Goal: Obtain resource: Obtain resource

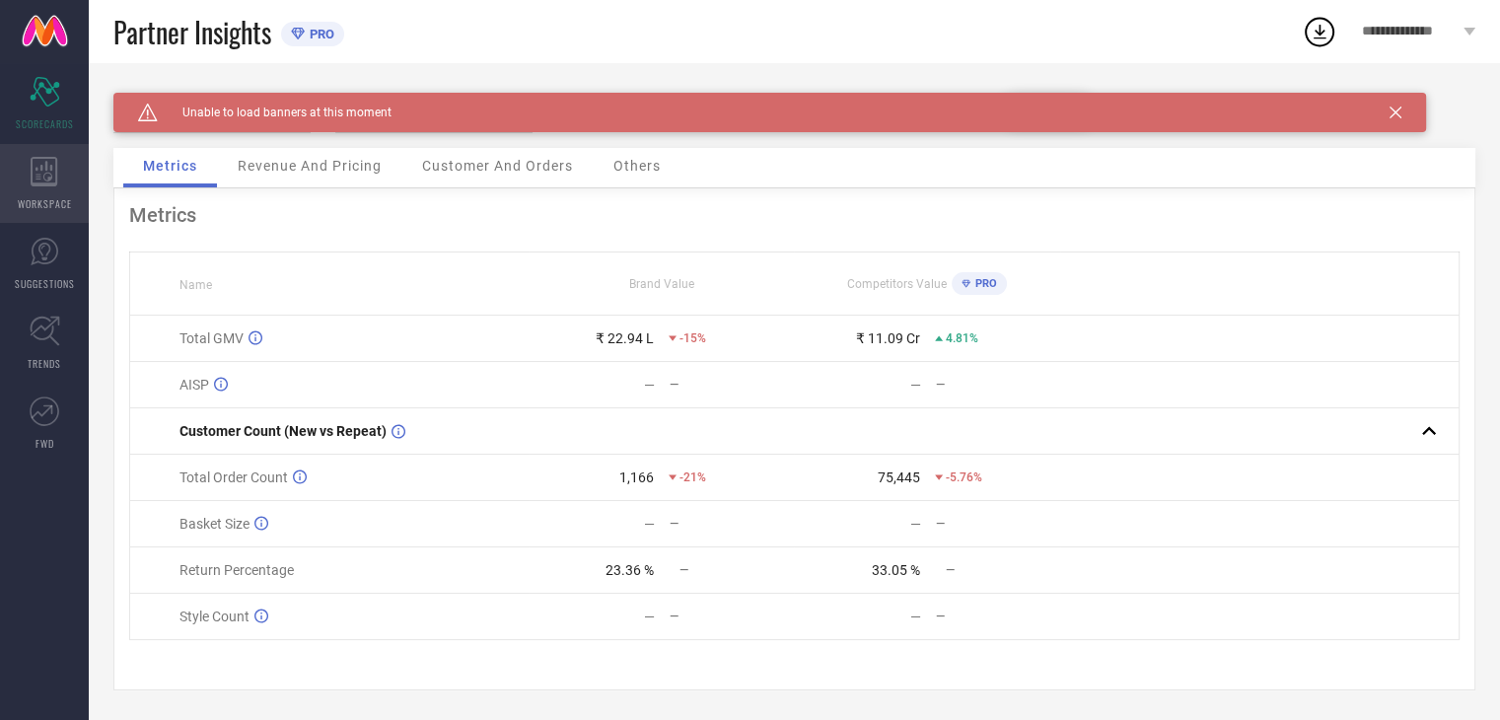
click at [54, 192] on div "WORKSPACE" at bounding box center [44, 183] width 89 height 79
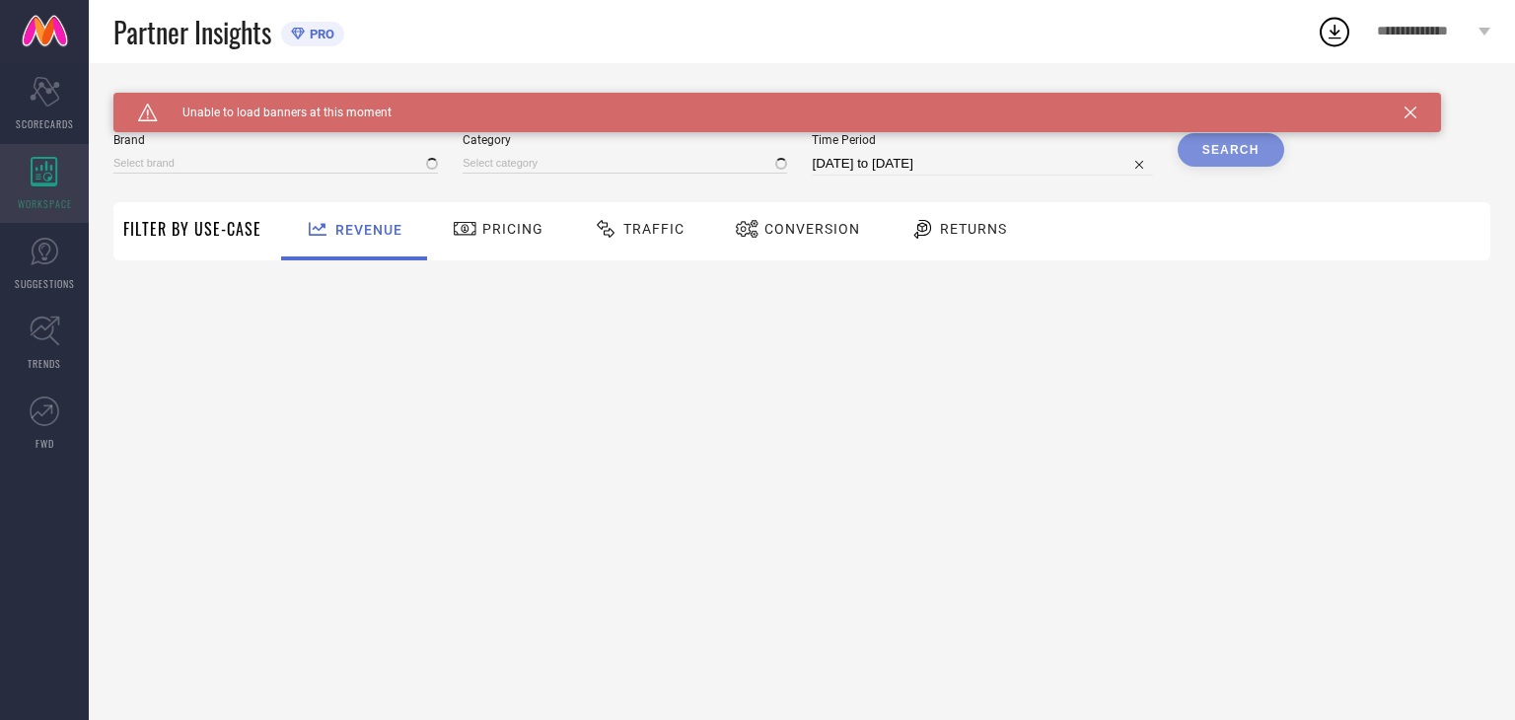
type input "WACOAL"
type input "All"
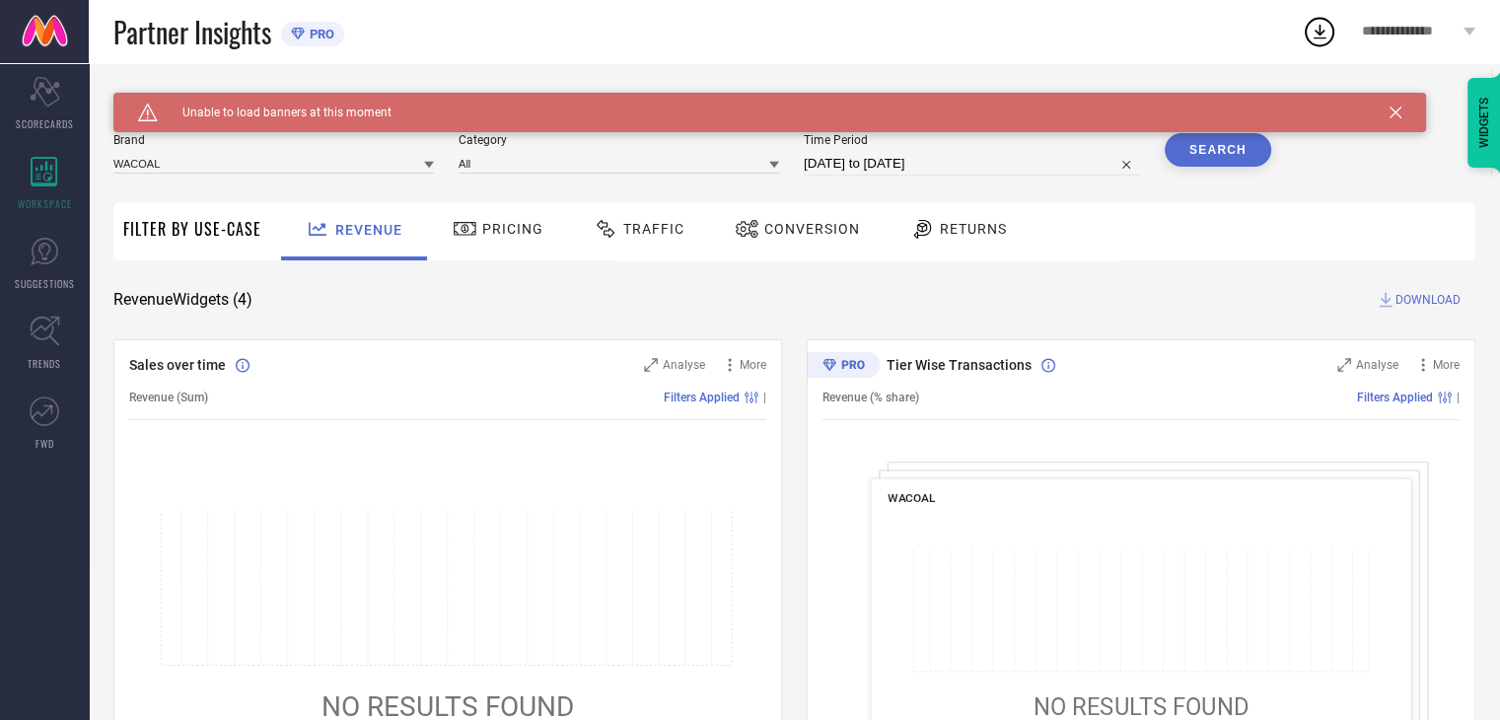
click at [623, 237] on span "Traffic" at bounding box center [653, 229] width 61 height 16
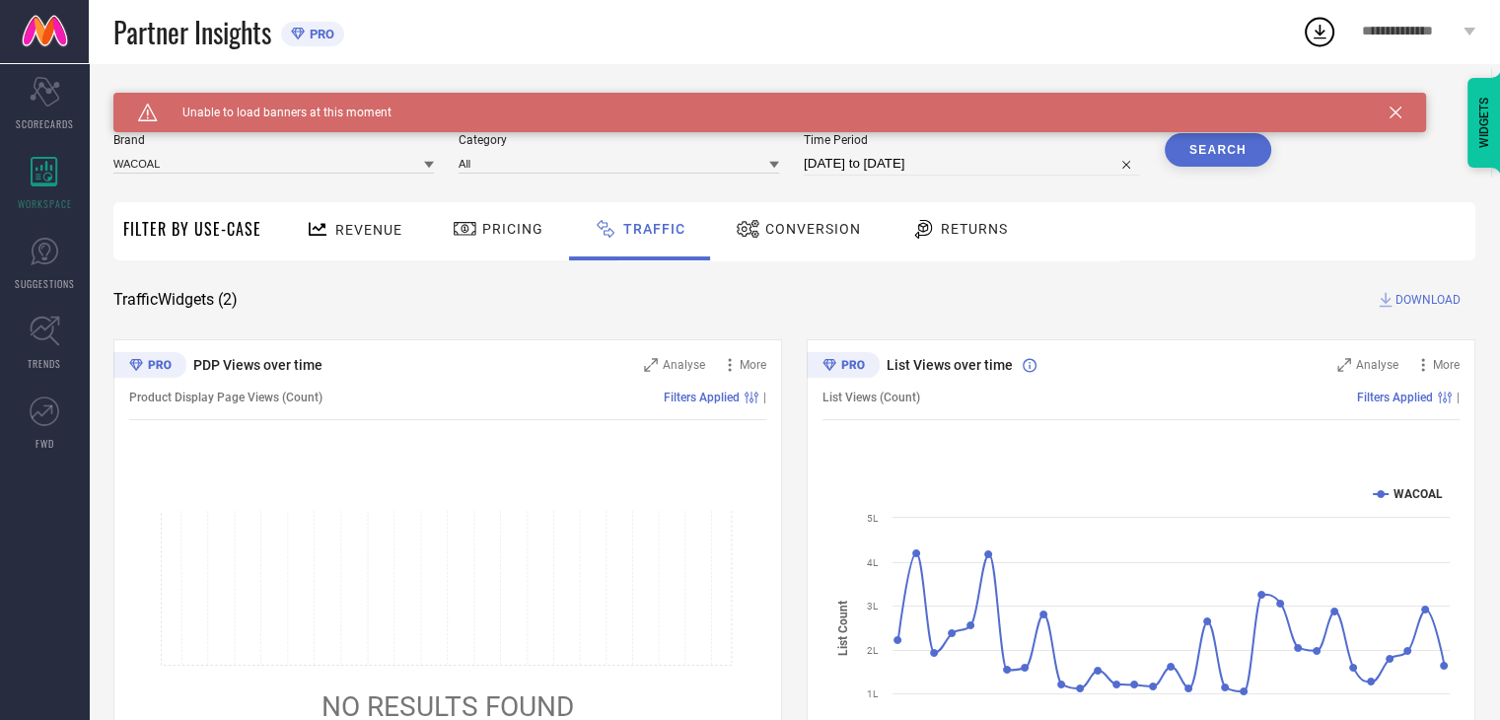
click at [867, 158] on input "[DATE] to [DATE]" at bounding box center [972, 164] width 336 height 24
select select "7"
select select "2025"
select select "8"
select select "2025"
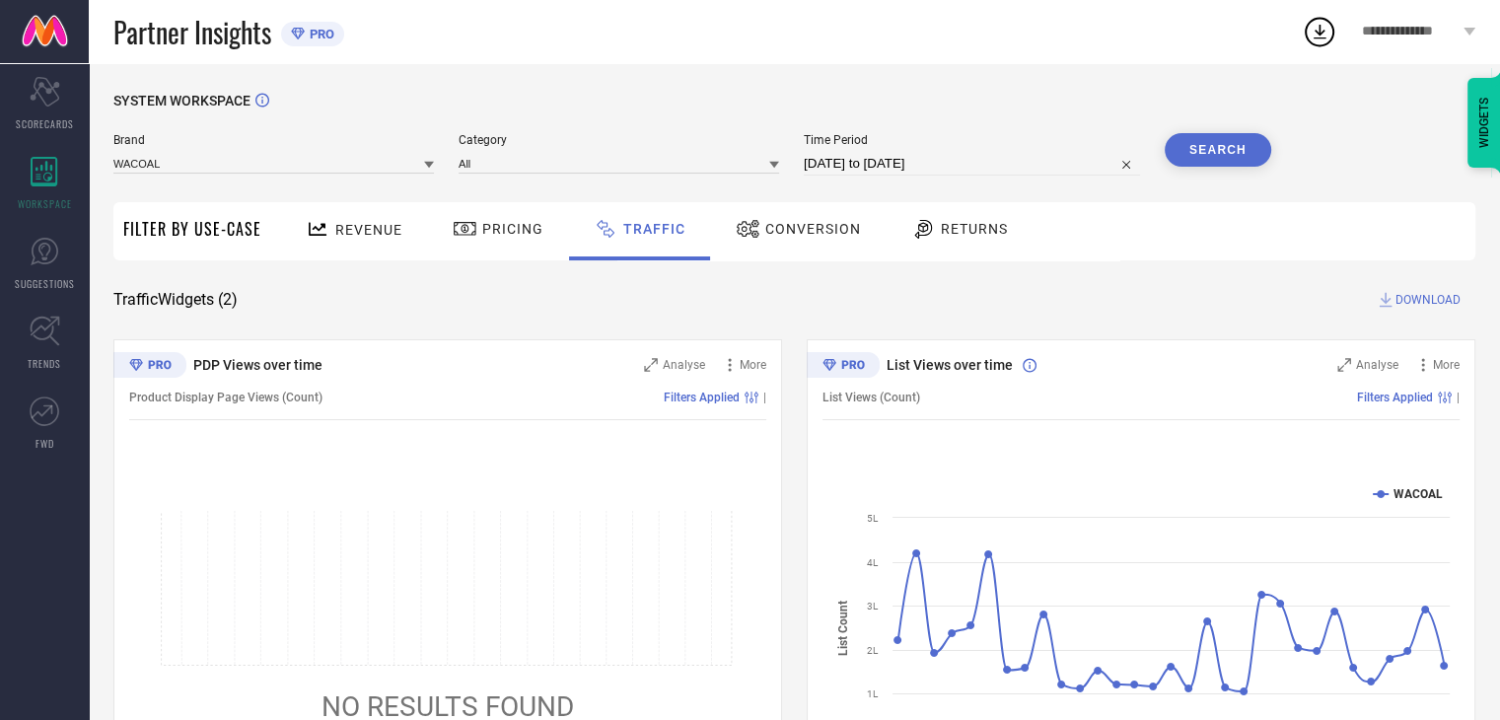
click at [1235, 153] on button "Search" at bounding box center [1218, 150] width 107 height 34
click at [812, 225] on span "Conversion" at bounding box center [813, 229] width 96 height 16
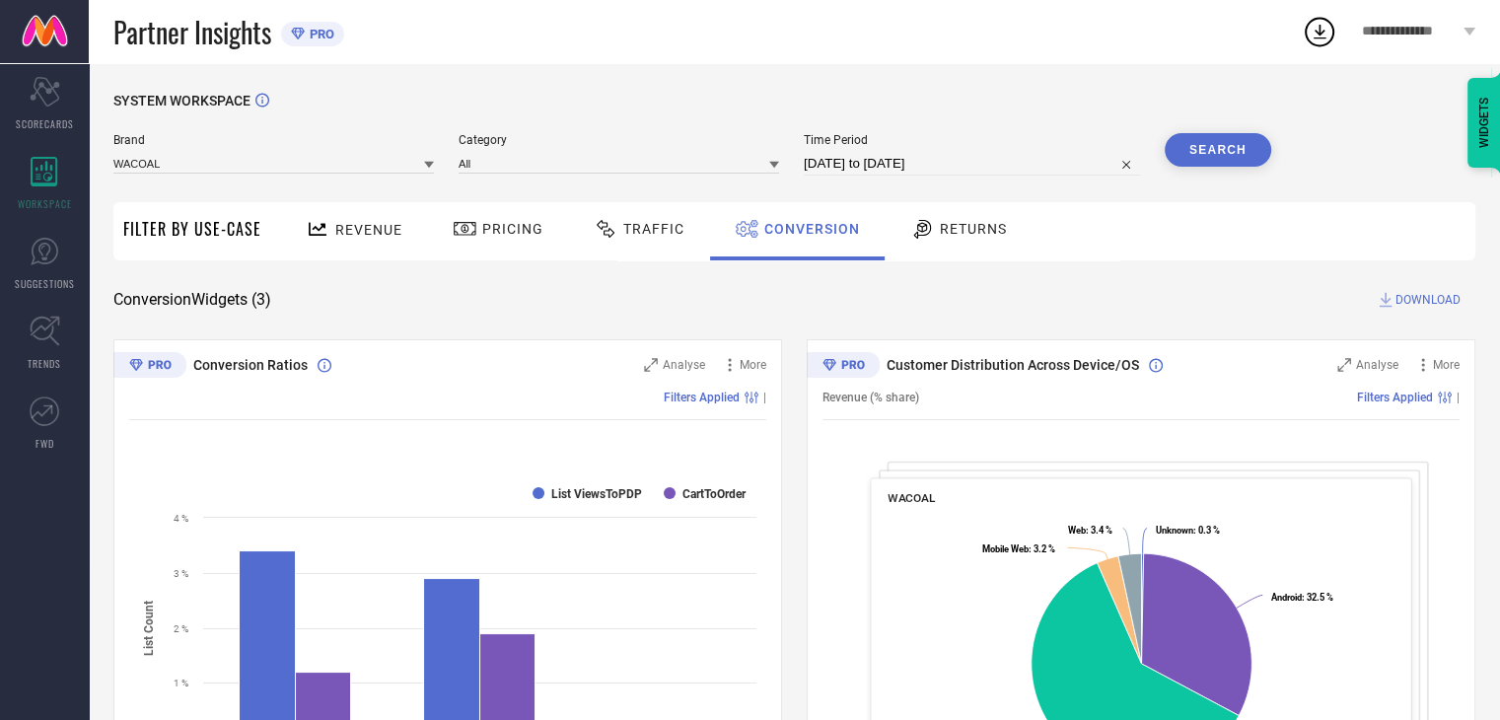
click at [1408, 293] on span "DOWNLOAD" at bounding box center [1427, 300] width 65 height 20
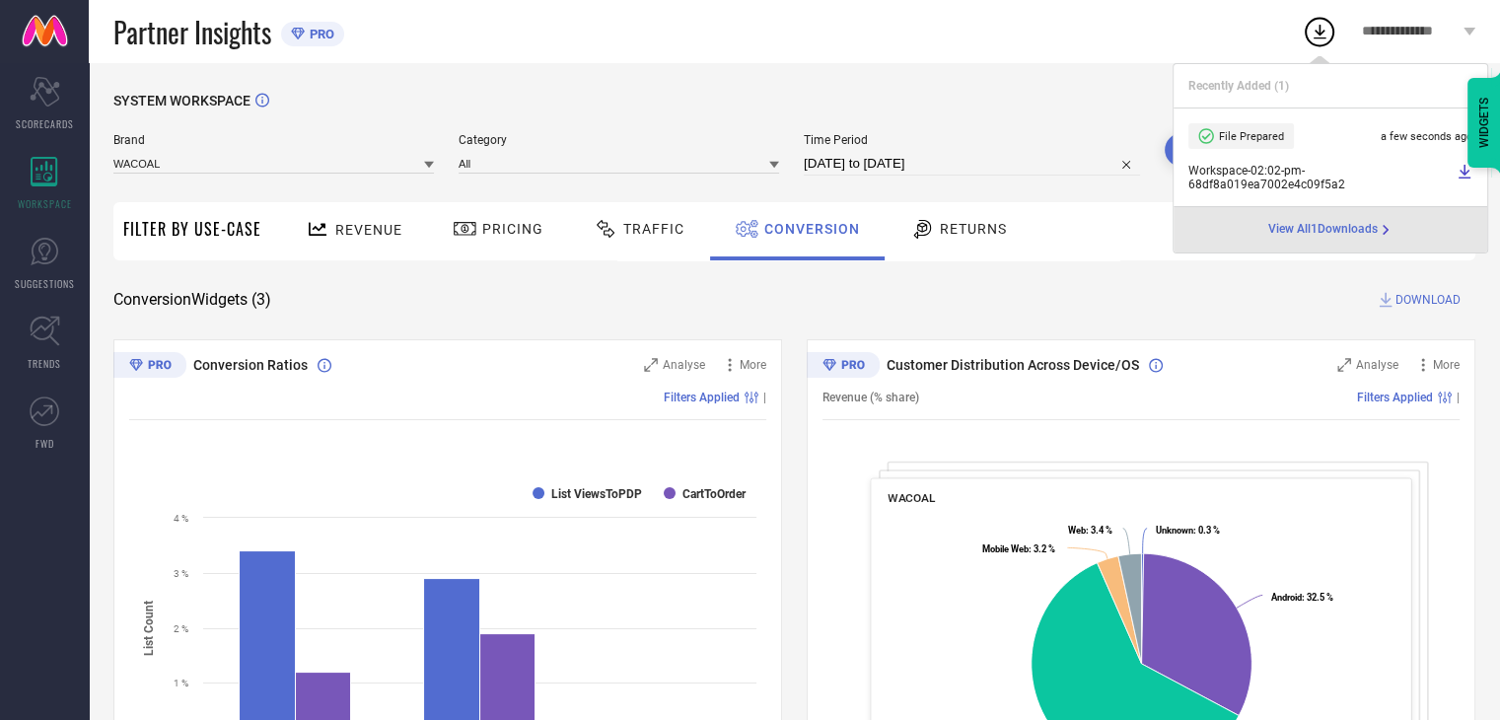
click at [962, 169] on input "[DATE] to [DATE]" at bounding box center [972, 164] width 336 height 24
select select "7"
select select "2025"
select select "8"
select select "2025"
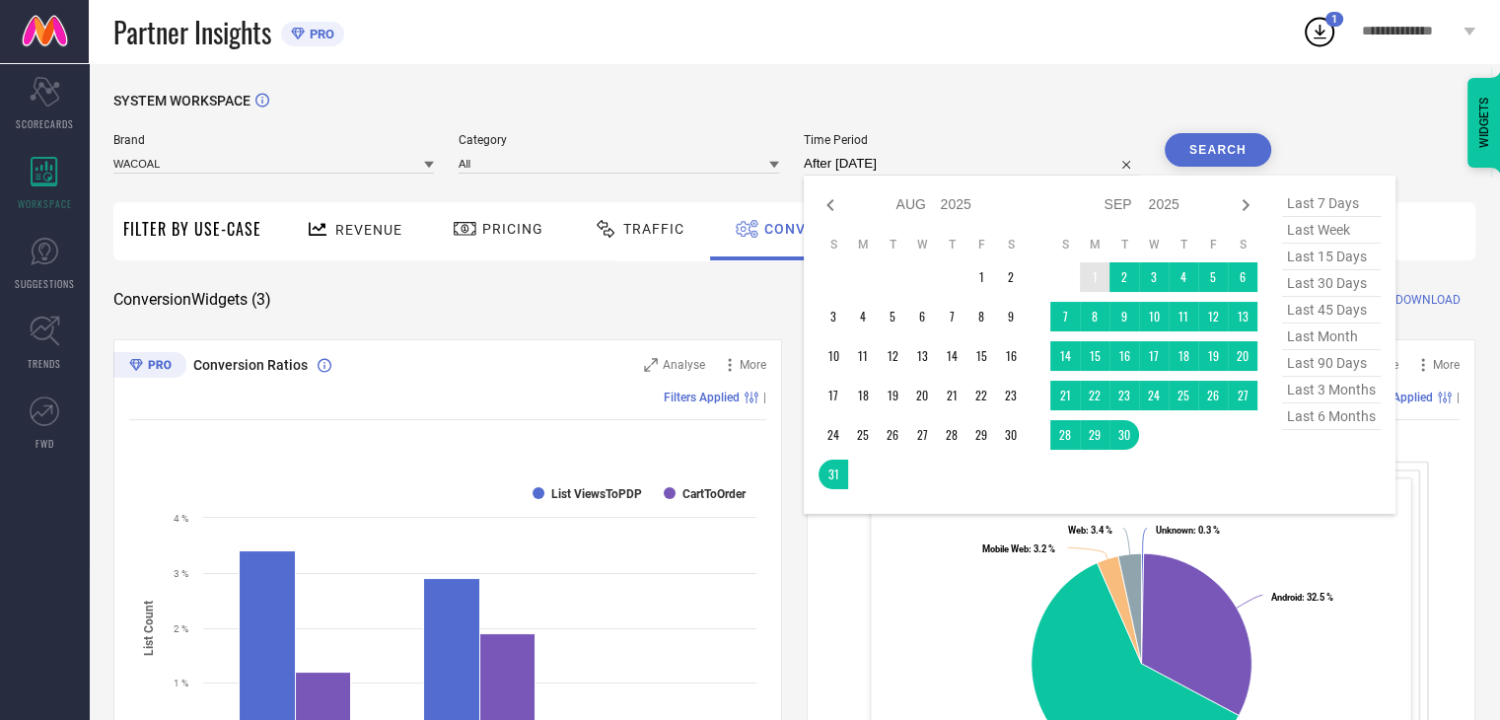
click at [1091, 268] on td "1" at bounding box center [1095, 277] width 30 height 30
type input "[DATE] to [DATE]"
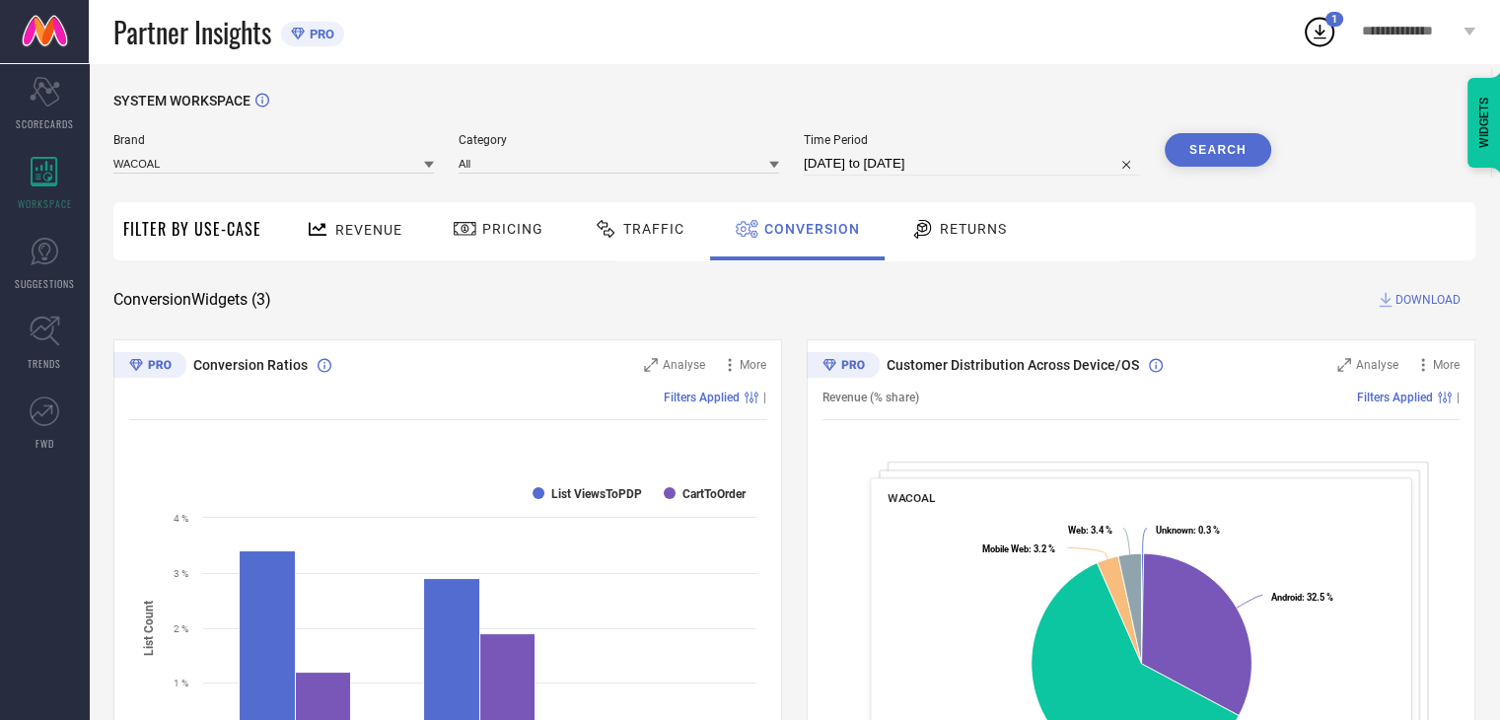
click at [1210, 159] on button "Search" at bounding box center [1218, 150] width 107 height 34
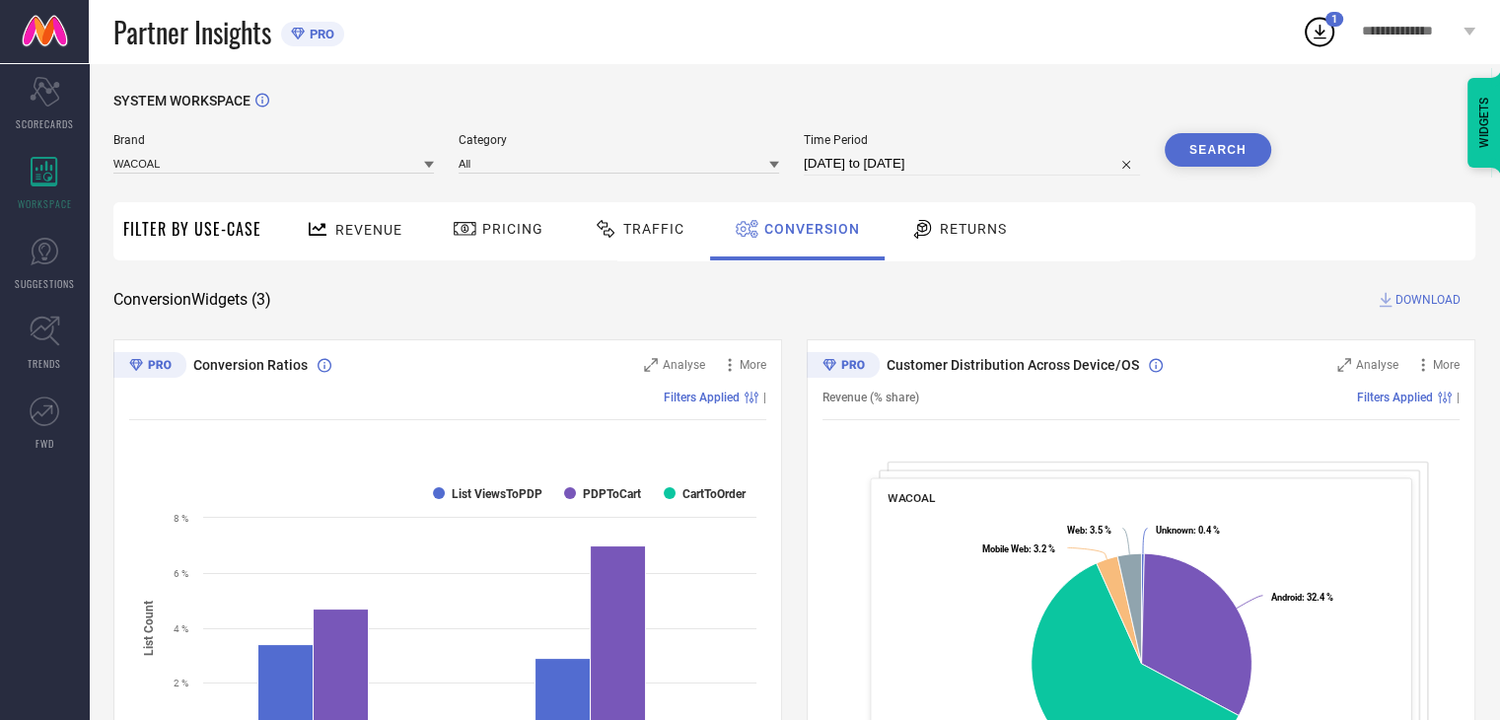
click at [1401, 306] on span "DOWNLOAD" at bounding box center [1427, 300] width 65 height 20
click at [35, 123] on span "SCORECARDS" at bounding box center [45, 123] width 58 height 15
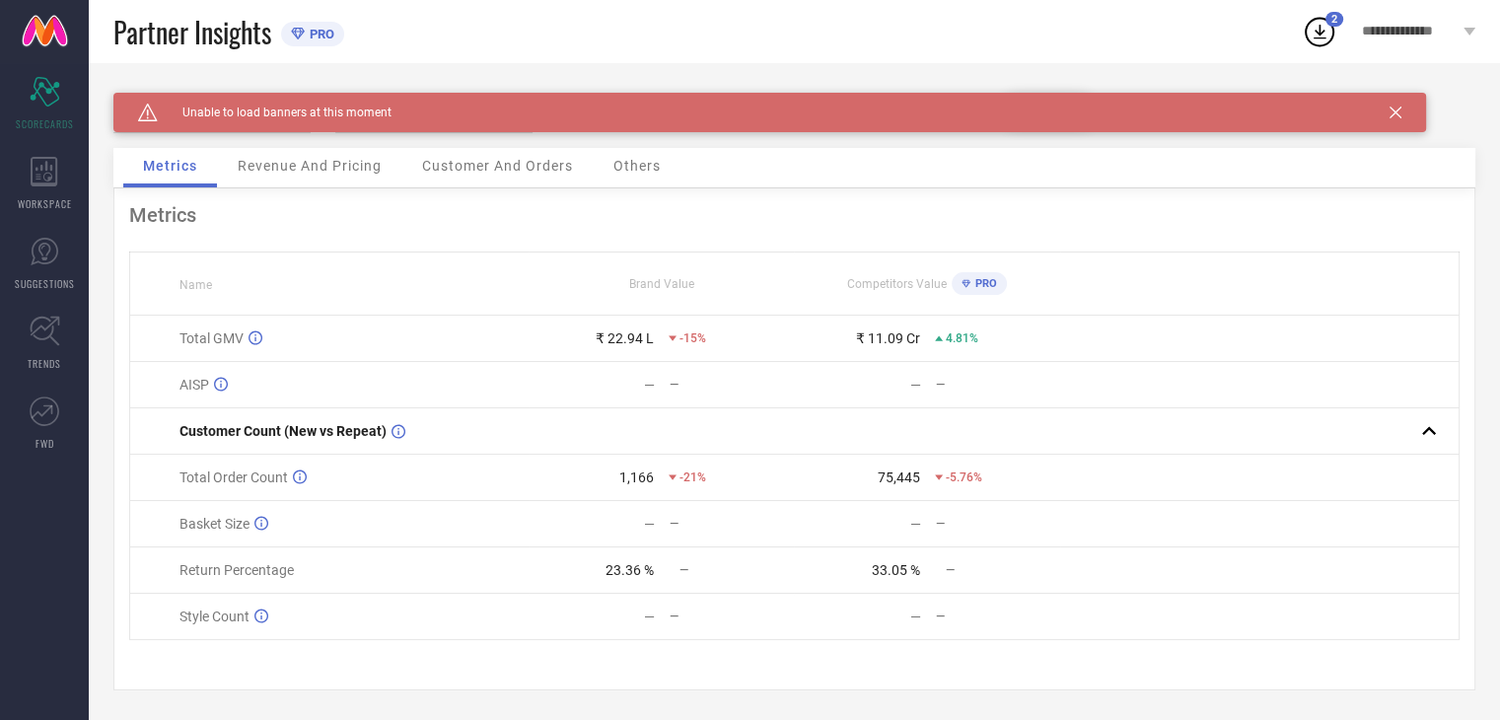
click at [1396, 110] on icon at bounding box center [1395, 113] width 12 height 12
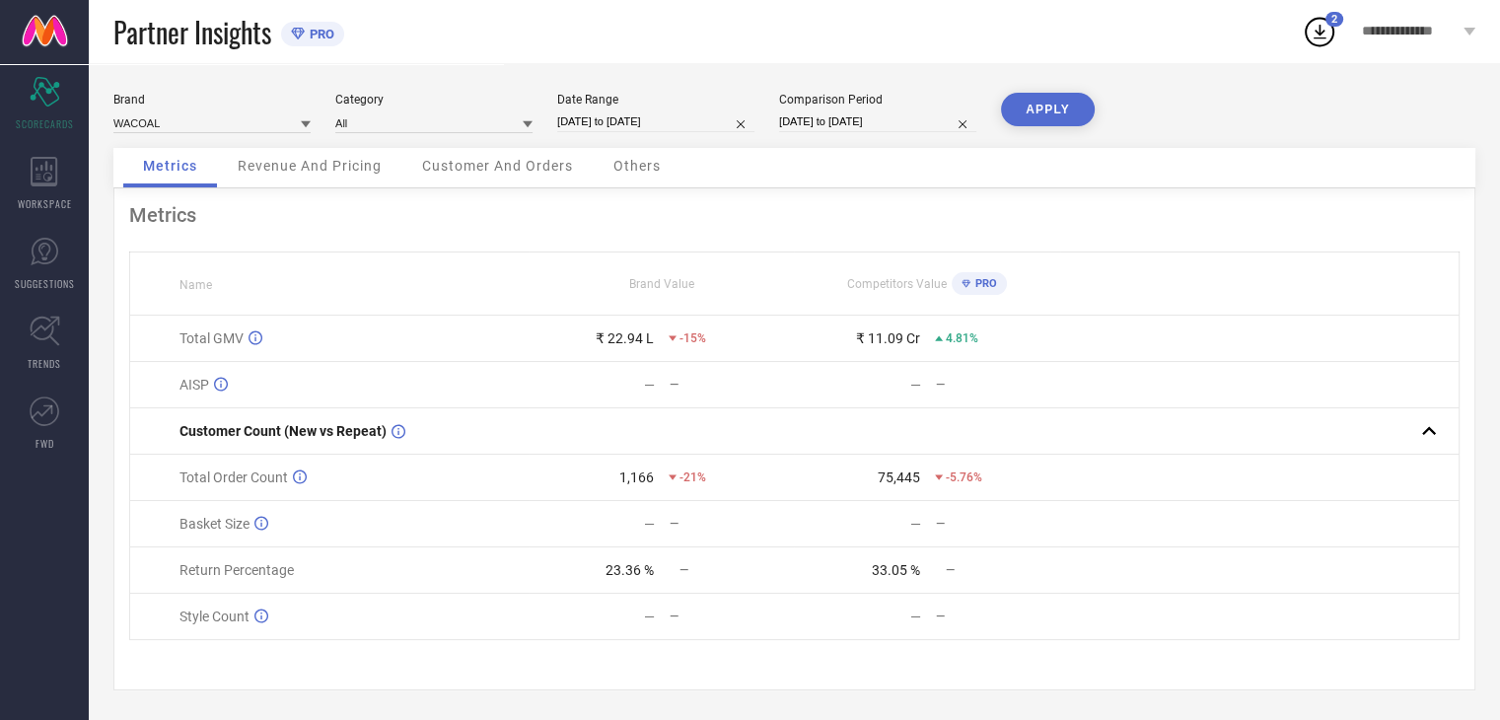
click at [579, 122] on input "[DATE] to [DATE]" at bounding box center [655, 121] width 197 height 21
select select "4"
select select "2025"
select select "5"
select select "2025"
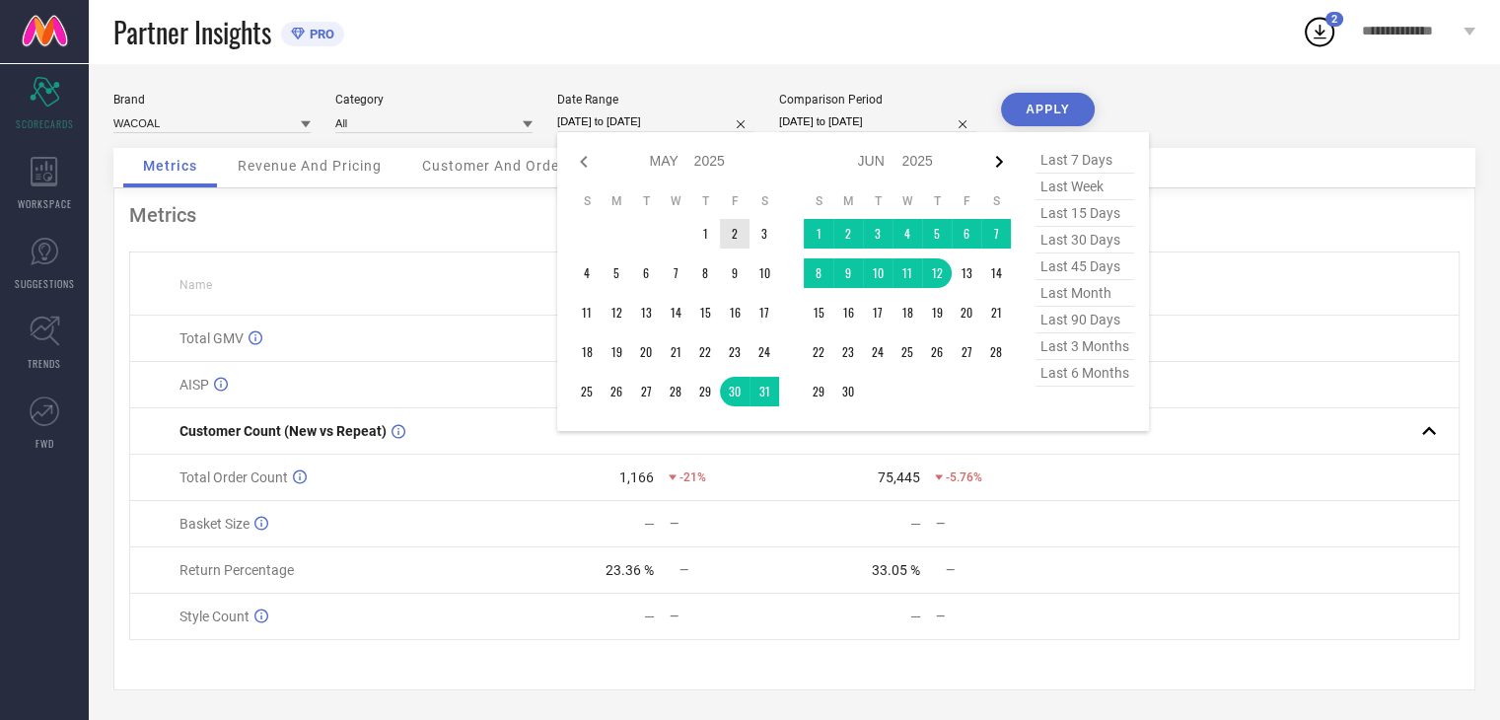
click at [1000, 150] on icon at bounding box center [999, 162] width 24 height 24
select select "5"
select select "2025"
select select "6"
select select "2025"
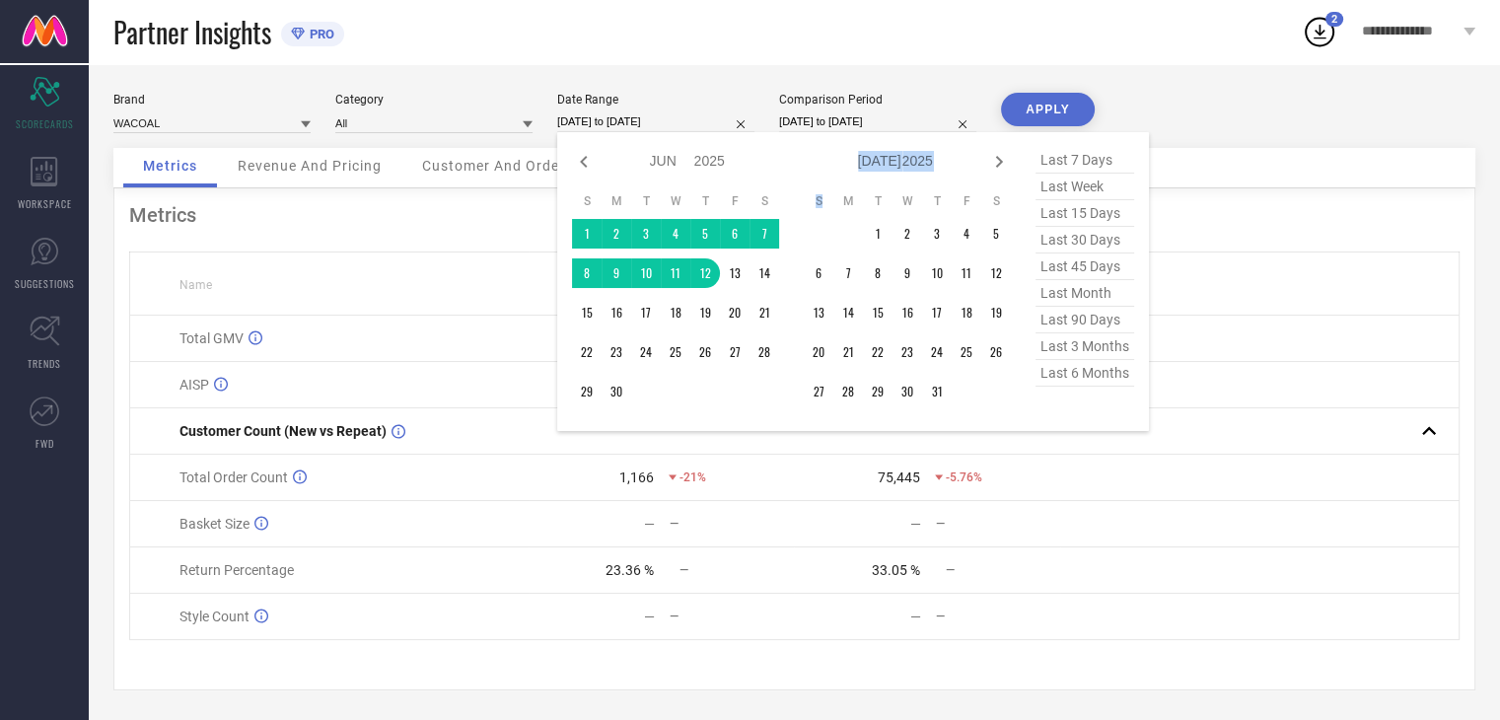
click at [1000, 150] on icon at bounding box center [999, 162] width 24 height 24
select select "6"
select select "2025"
select select "7"
select select "2025"
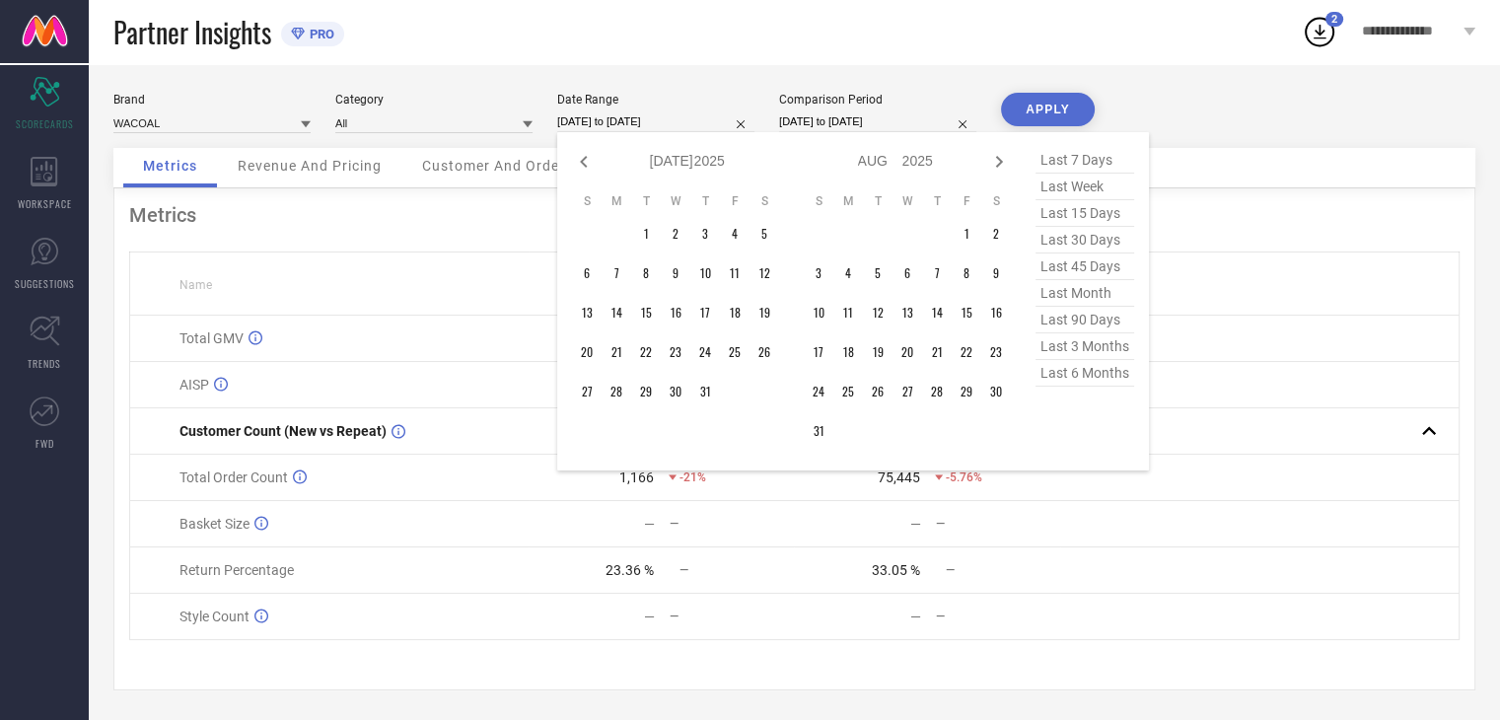
click at [1000, 150] on icon at bounding box center [999, 162] width 24 height 24
select select "7"
select select "2025"
select select "8"
select select "2025"
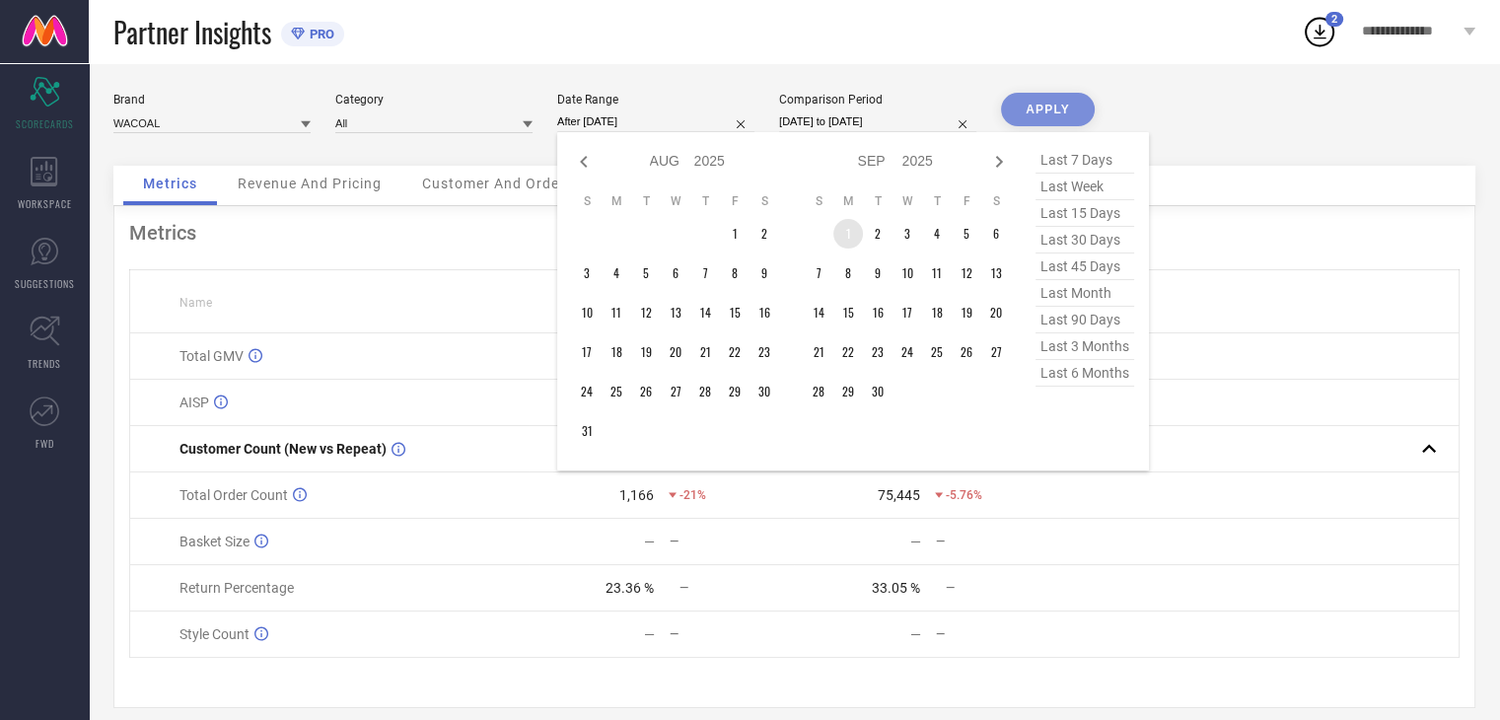
click at [848, 222] on td "1" at bounding box center [848, 234] width 30 height 30
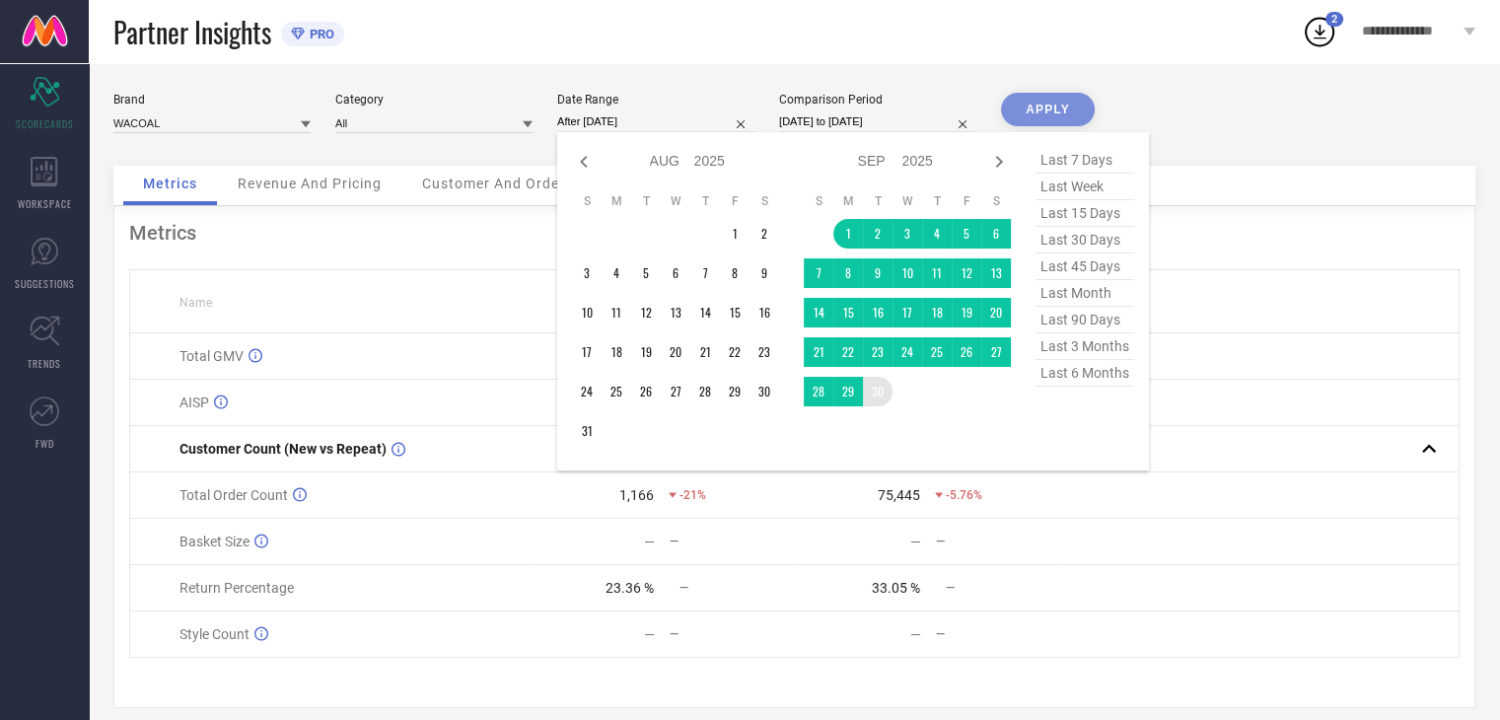
type input "[DATE] to [DATE]"
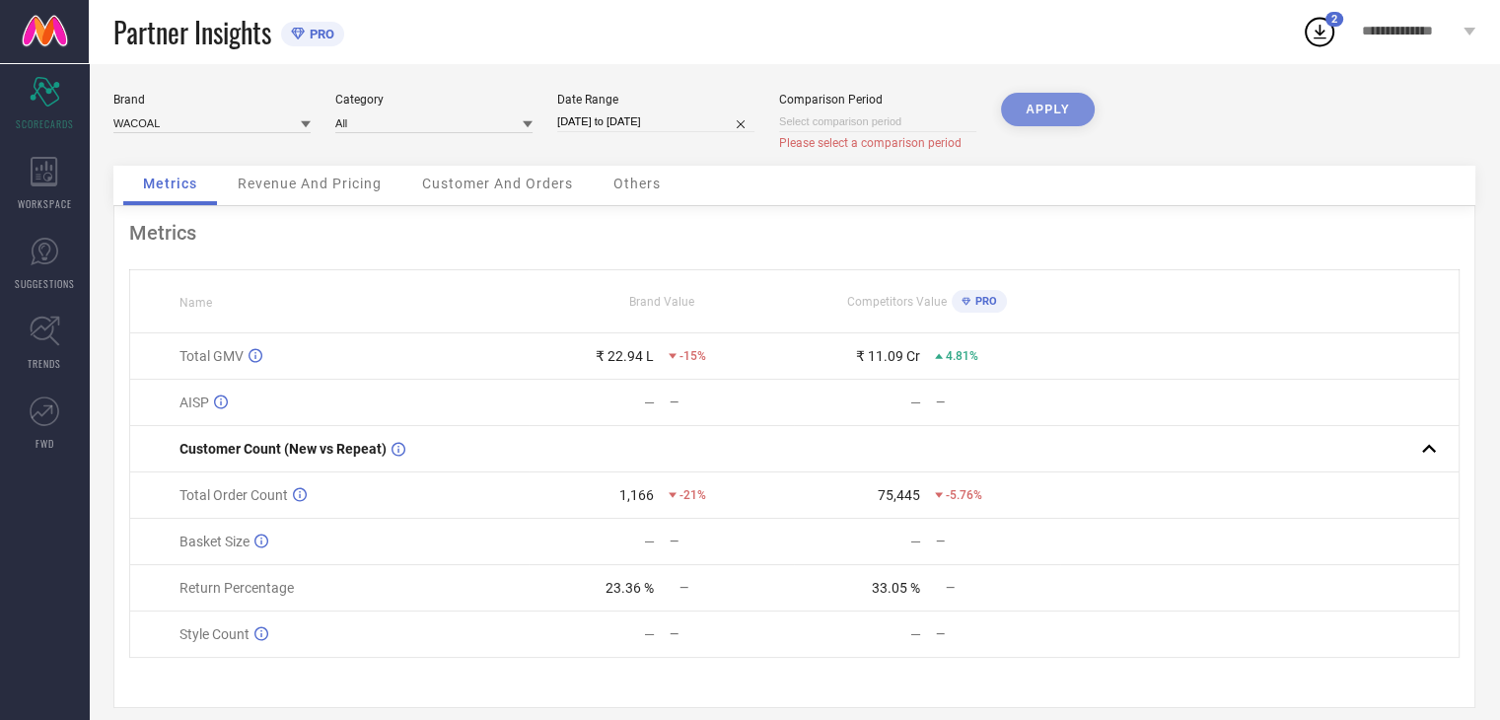
click at [1027, 107] on div "APPLY" at bounding box center [1048, 129] width 94 height 73
select select "9"
select select "2025"
select select "10"
select select "2025"
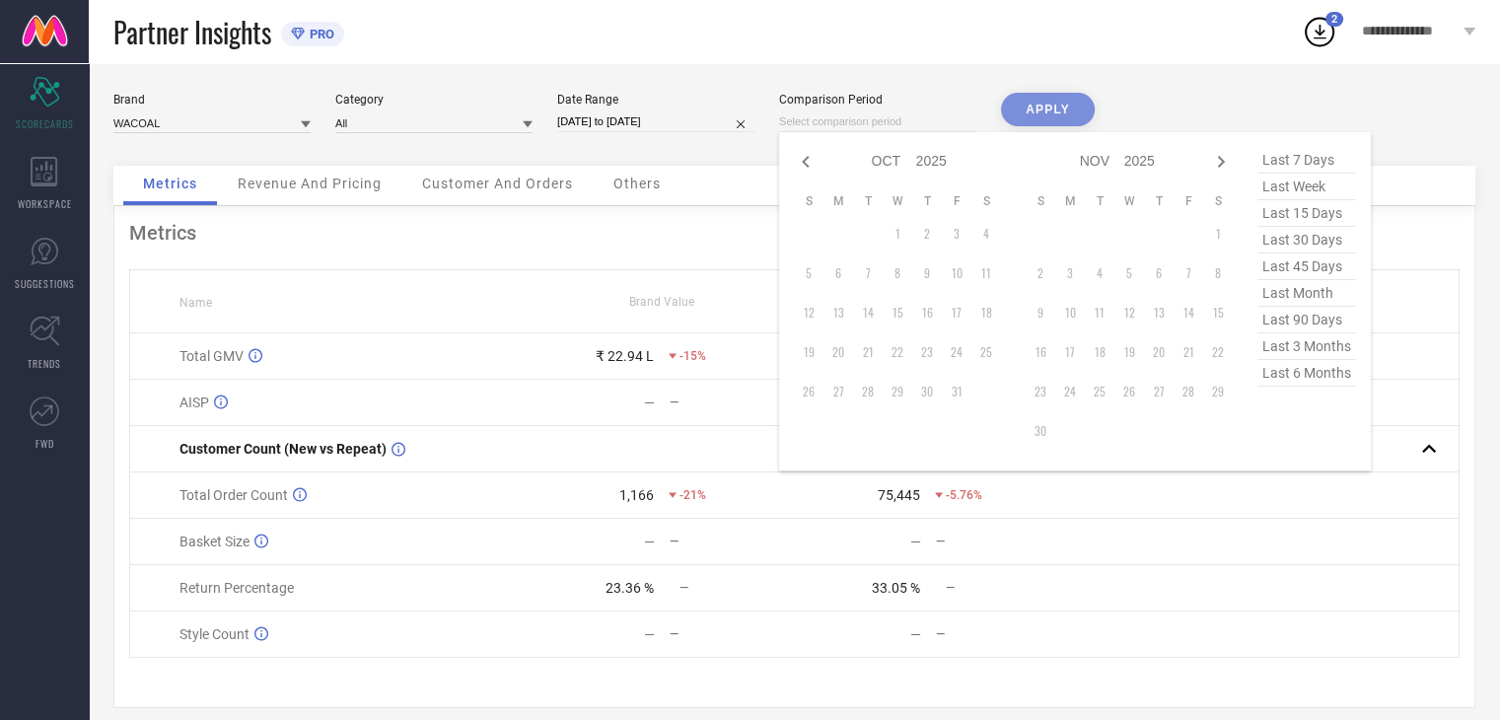
click at [907, 123] on input at bounding box center [877, 121] width 197 height 21
click at [924, 161] on select "2015 2016 2017 2018 2019 2020 2021 2022 2023 2024 2025 2026 2027 2028 2029 2030…" at bounding box center [932, 161] width 32 height 29
select select "9"
select select "2024"
select select "10"
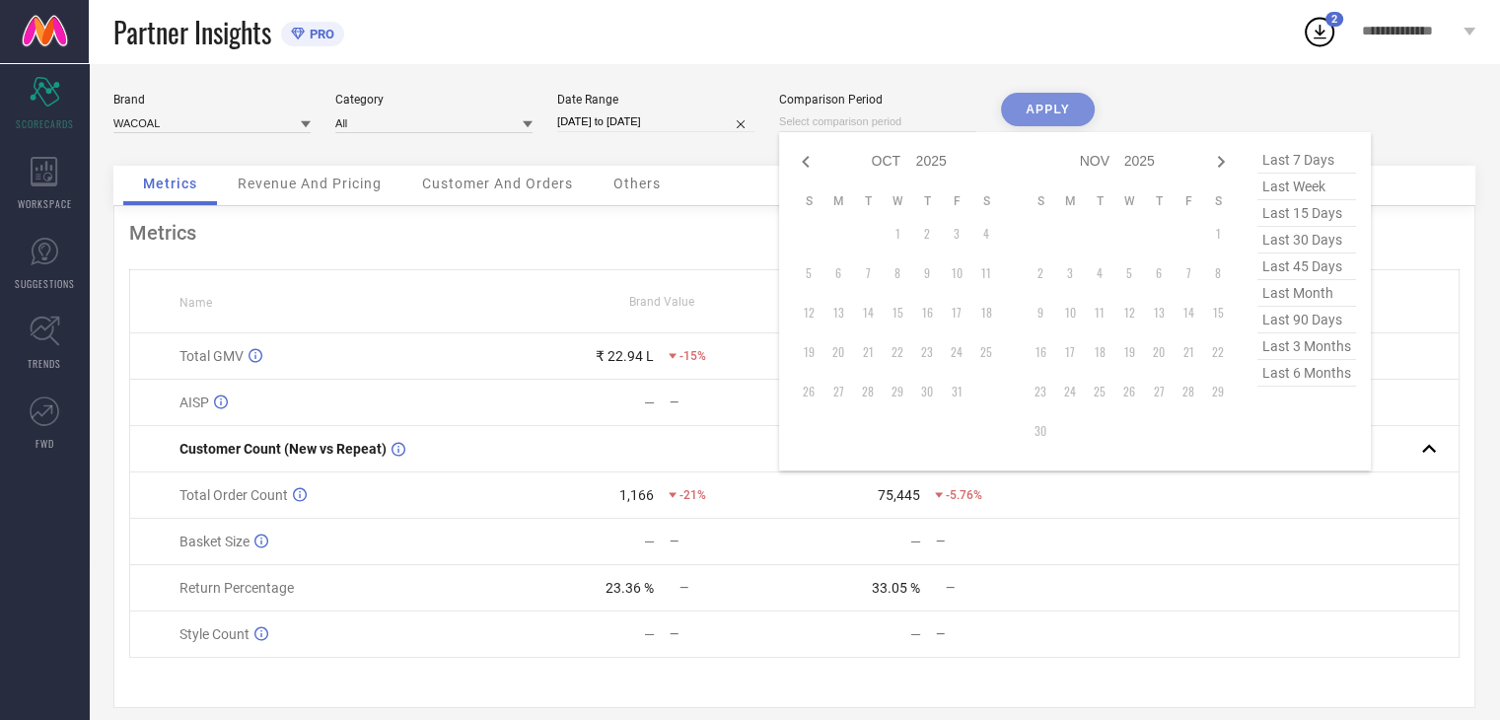
select select "2024"
click at [802, 161] on icon at bounding box center [805, 162] width 7 height 12
select select "8"
select select "2024"
select select "9"
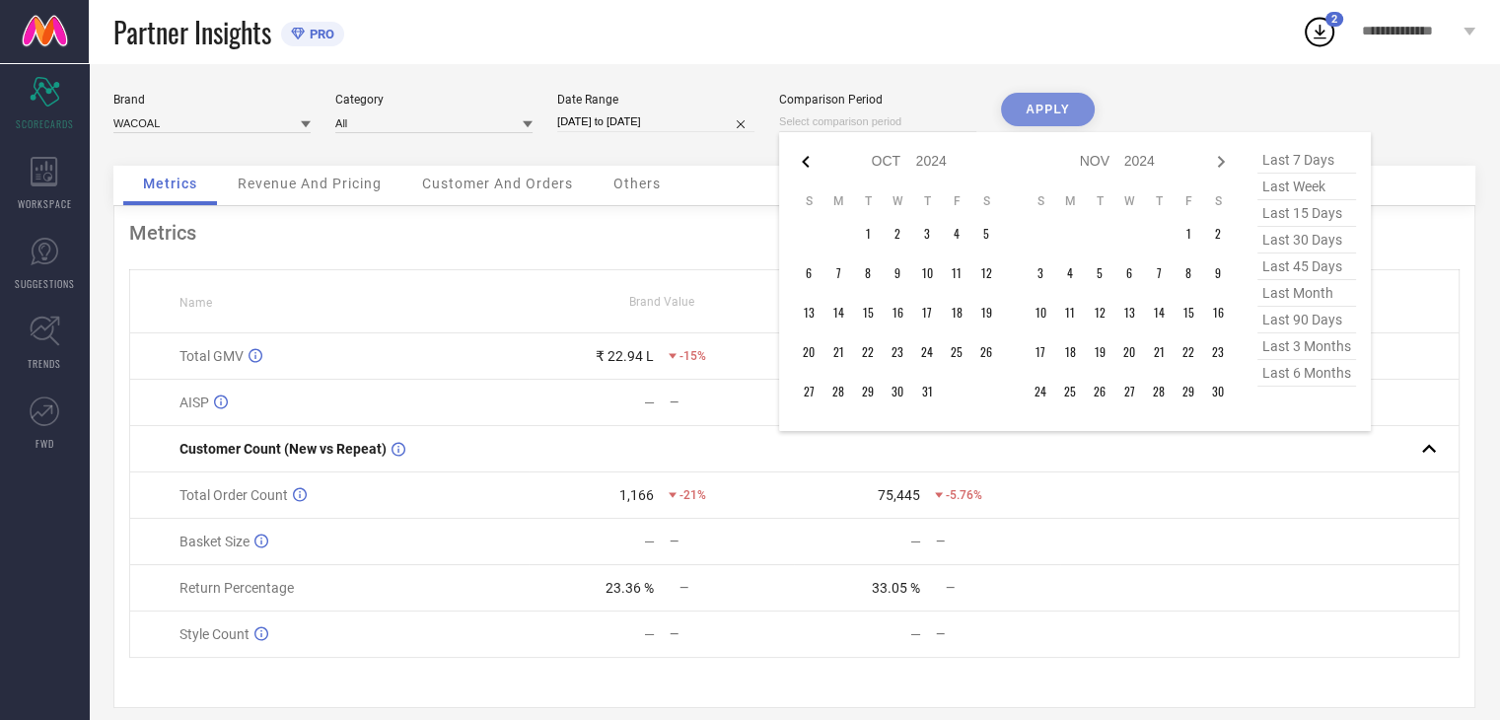
select select "2024"
click at [810, 230] on td "1" at bounding box center [809, 234] width 30 height 30
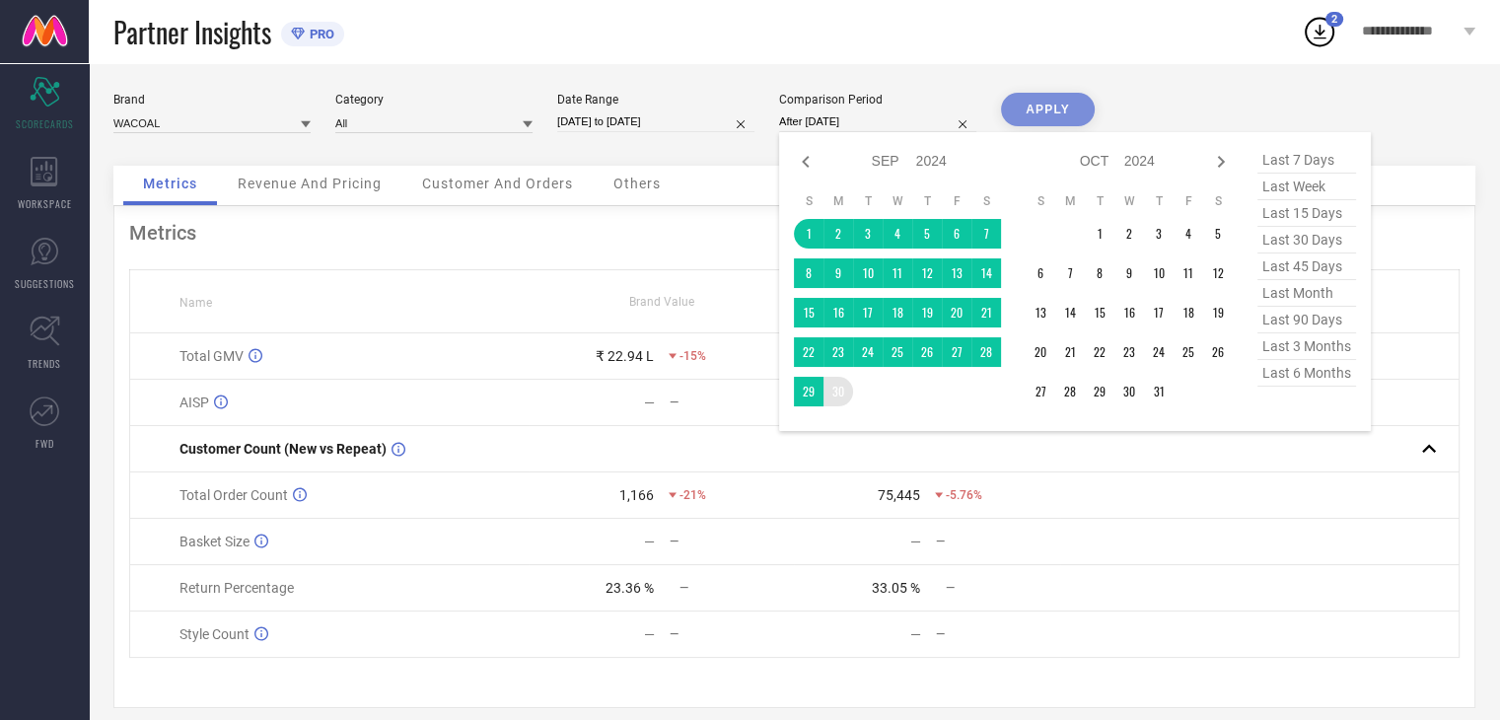
type input "[DATE] to [DATE]"
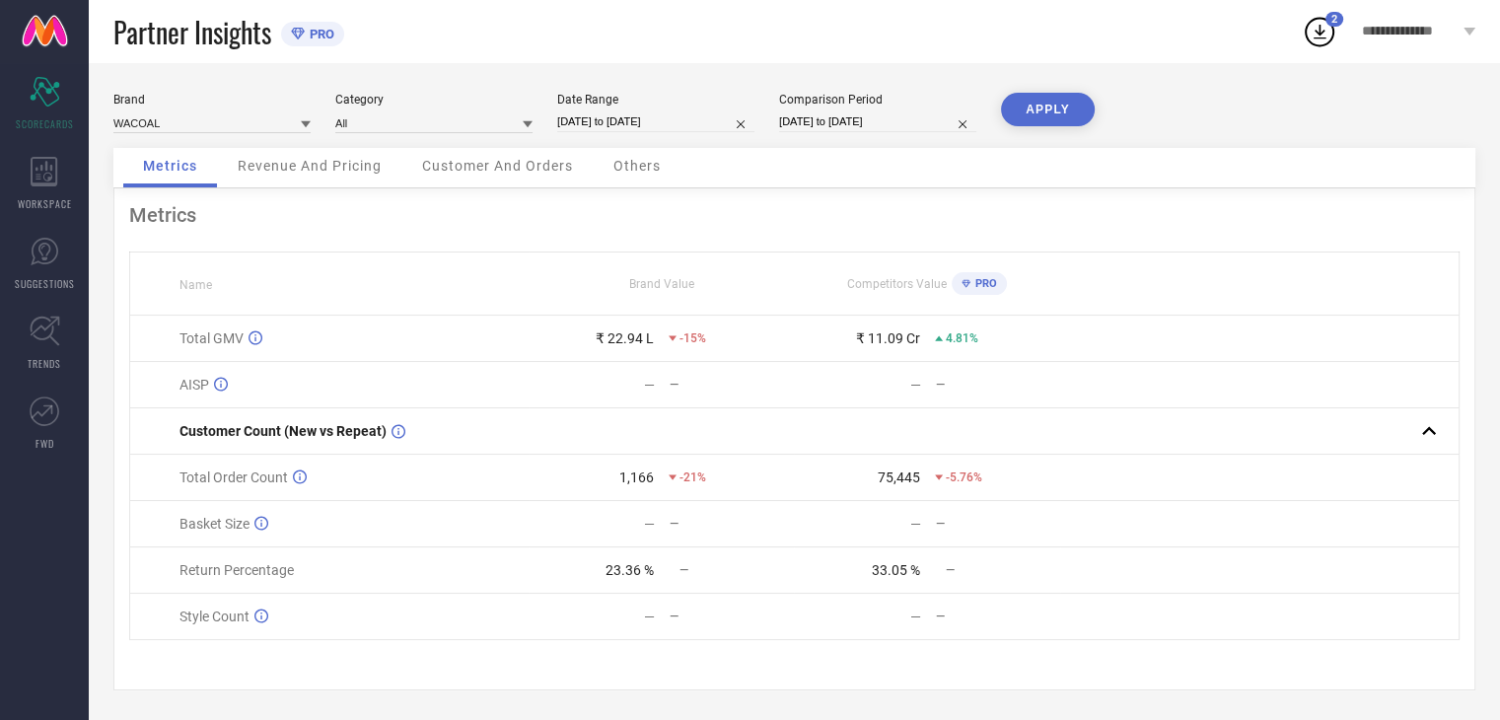
click at [1077, 110] on button "APPLY" at bounding box center [1048, 110] width 94 height 34
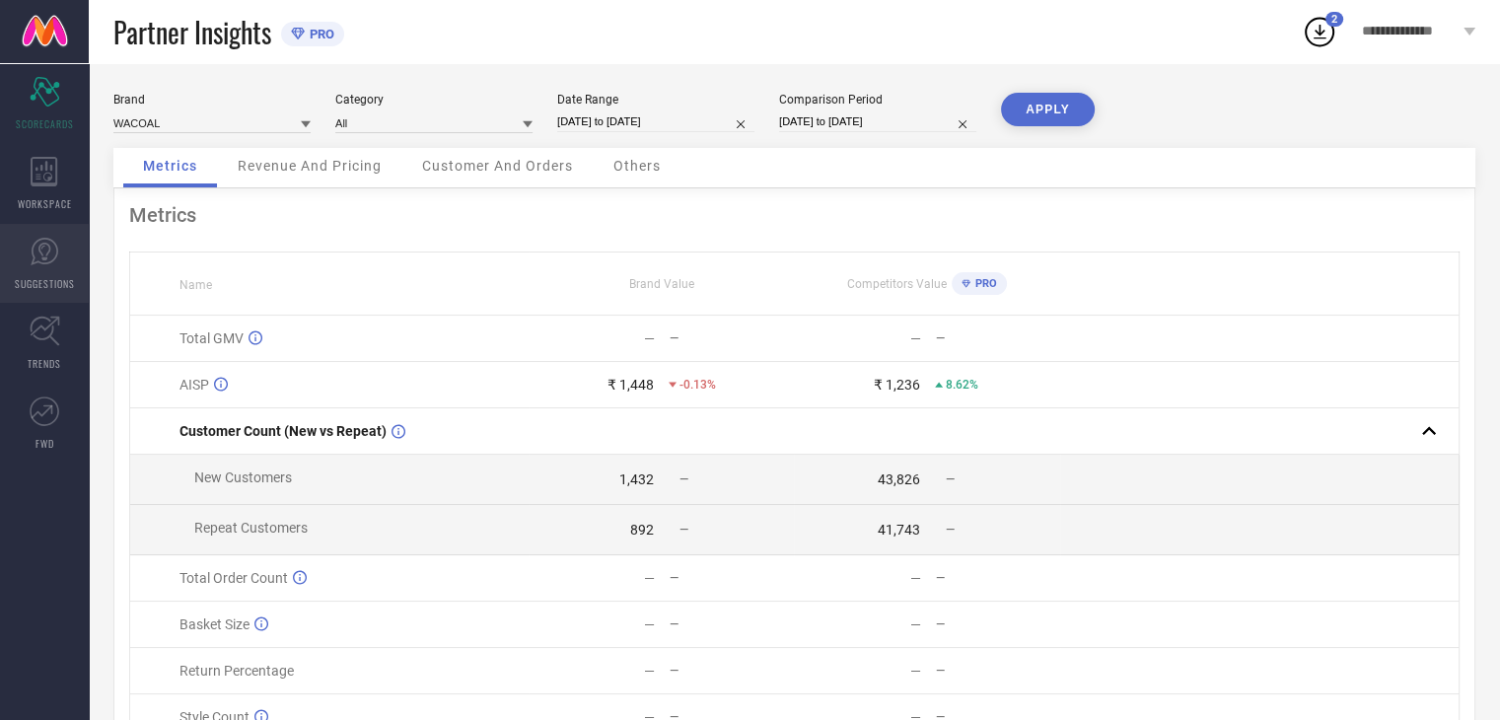
click at [61, 265] on link "SUGGESTIONS" at bounding box center [44, 263] width 89 height 79
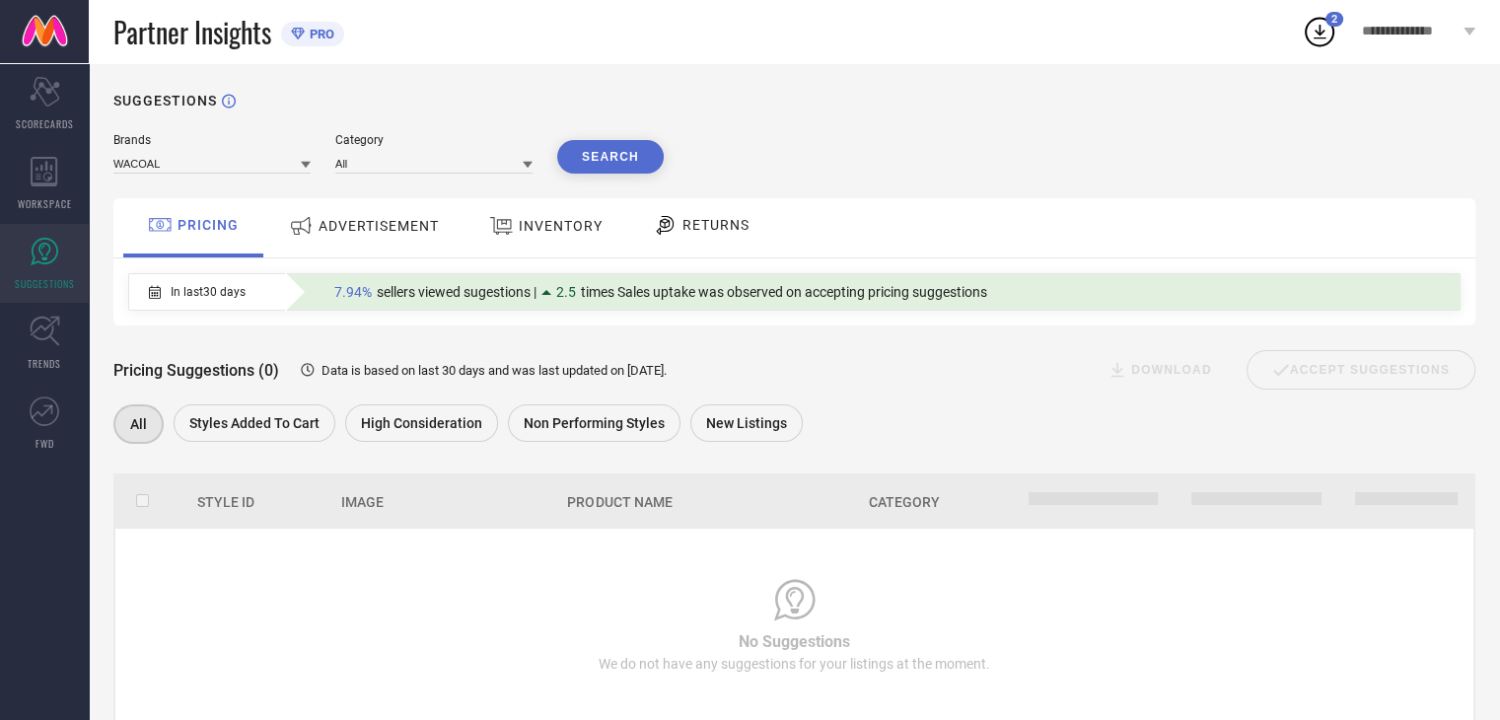
click at [325, 230] on span "ADVERTISEMENT" at bounding box center [379, 226] width 120 height 16
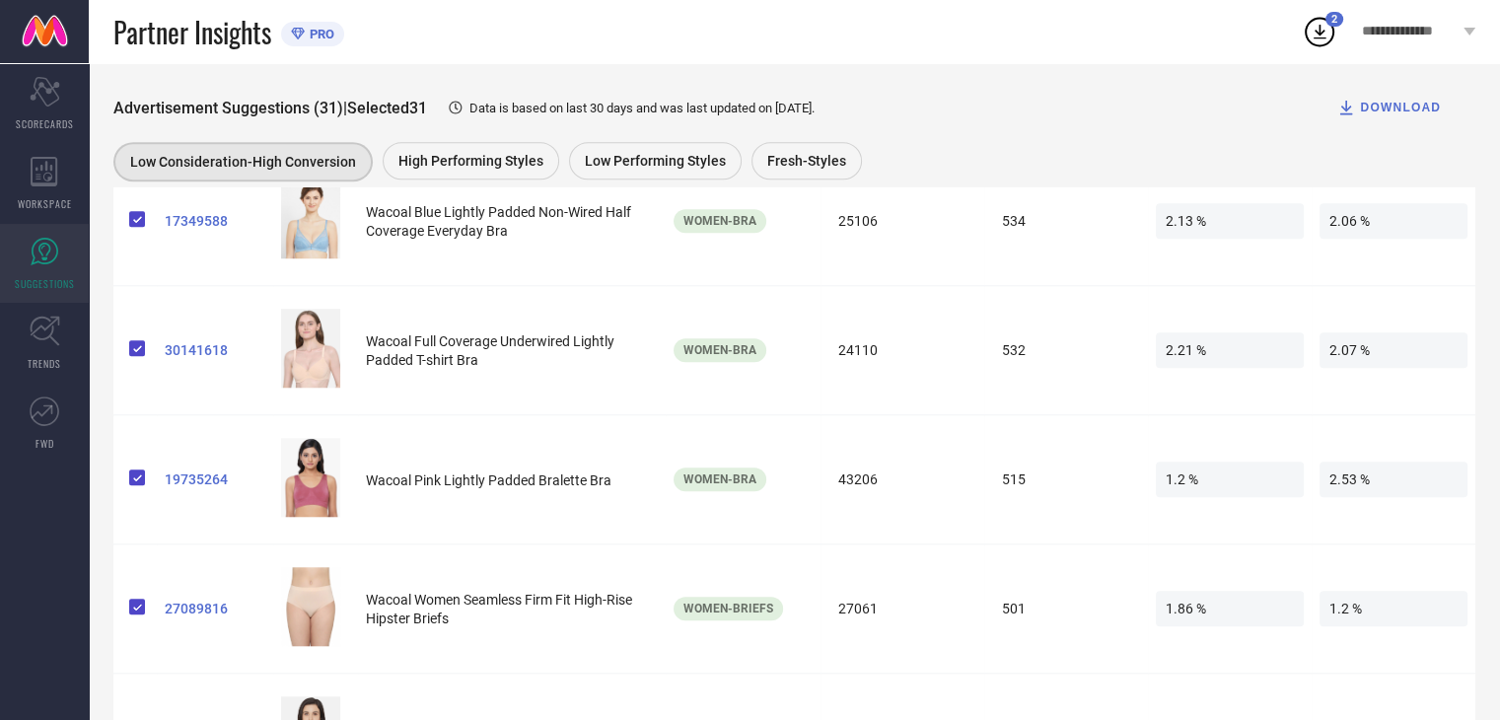
scroll to position [1578, 0]
